Goal: Transaction & Acquisition: Purchase product/service

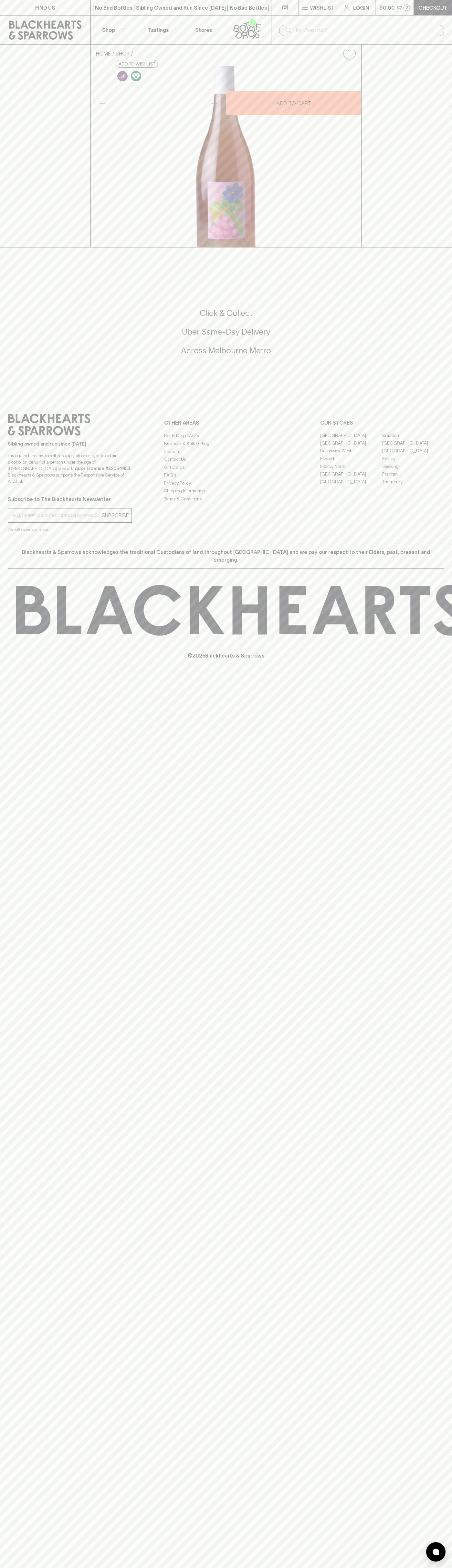
click at [262, 30] on icon at bounding box center [247, 28] width 37 height 21
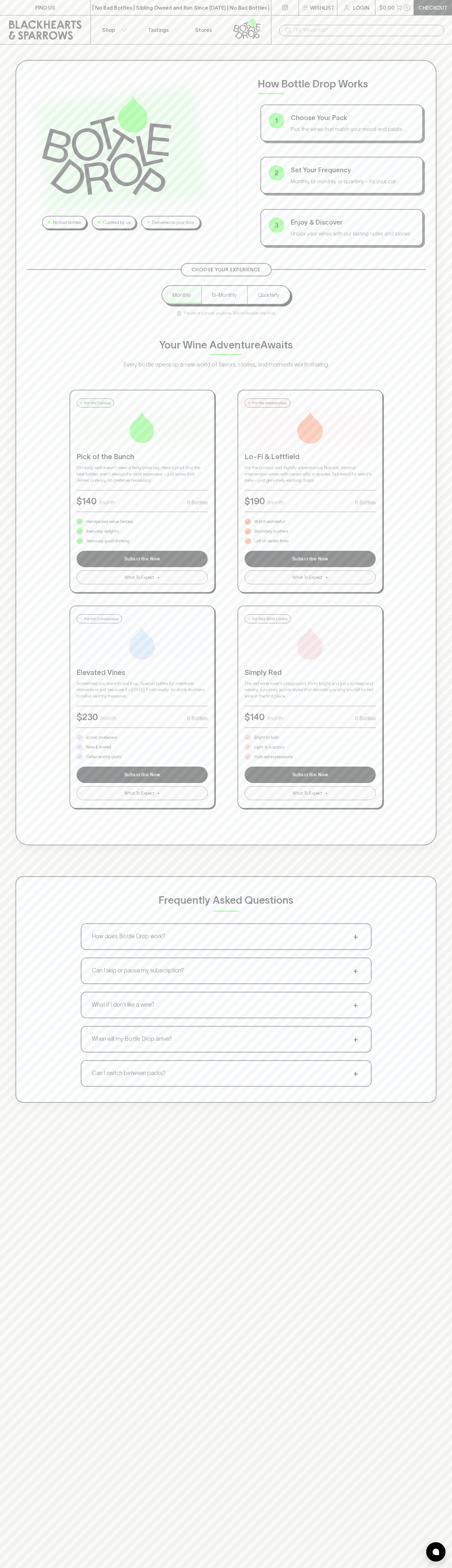
click at [442, 324] on div "No bad bottles Curated by us Delivered to your door How Bottle Drop Works 1 Cho…" at bounding box center [226, 581] width 452 height 1074
click at [2, 1567] on html "FIND US | No Bad Bottles | Sibling Owned and Run Since 2006 | No Bad Bottles | …" at bounding box center [226, 1013] width 452 height 2027
click at [27, 704] on div "Choose Your Experience Monthly Bi-Monthly Quarterly Pause or cancel anytime. We…" at bounding box center [225, 539] width 399 height 539
